Goal: Task Accomplishment & Management: Manage account settings

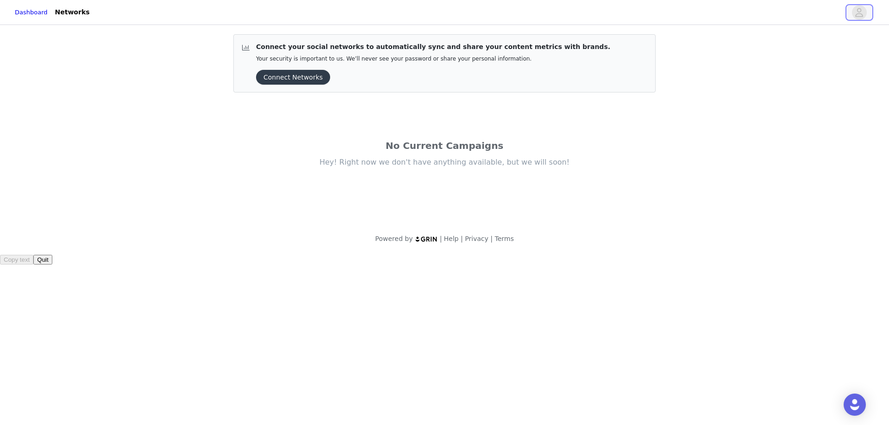
click at [863, 11] on icon "avatar" at bounding box center [859, 12] width 9 height 15
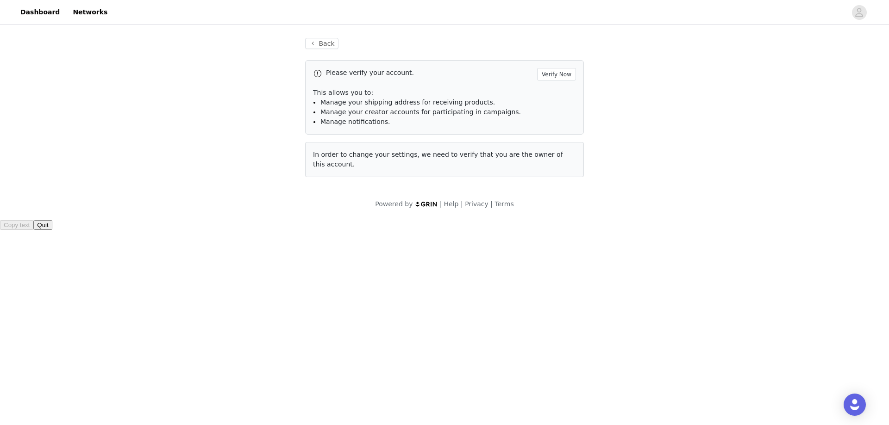
click at [731, 93] on div "Back Please verify your account. Verify Now This allows you to: Manage your shi…" at bounding box center [444, 124] width 889 height 194
